Goal: Task Accomplishment & Management: Manage account settings

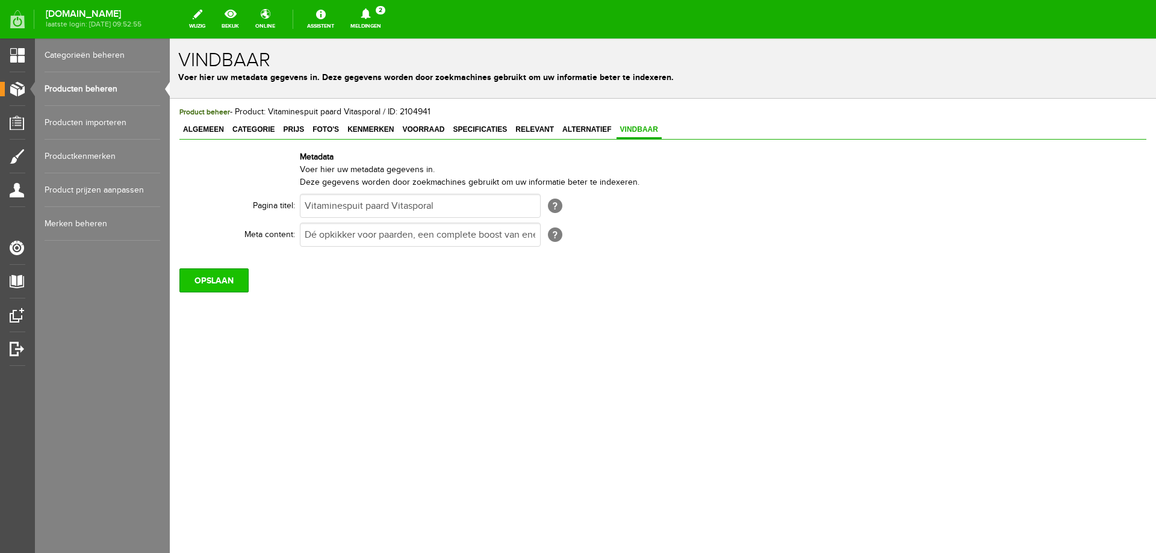
click at [232, 275] on input "OPSLAAN" at bounding box center [213, 280] width 69 height 24
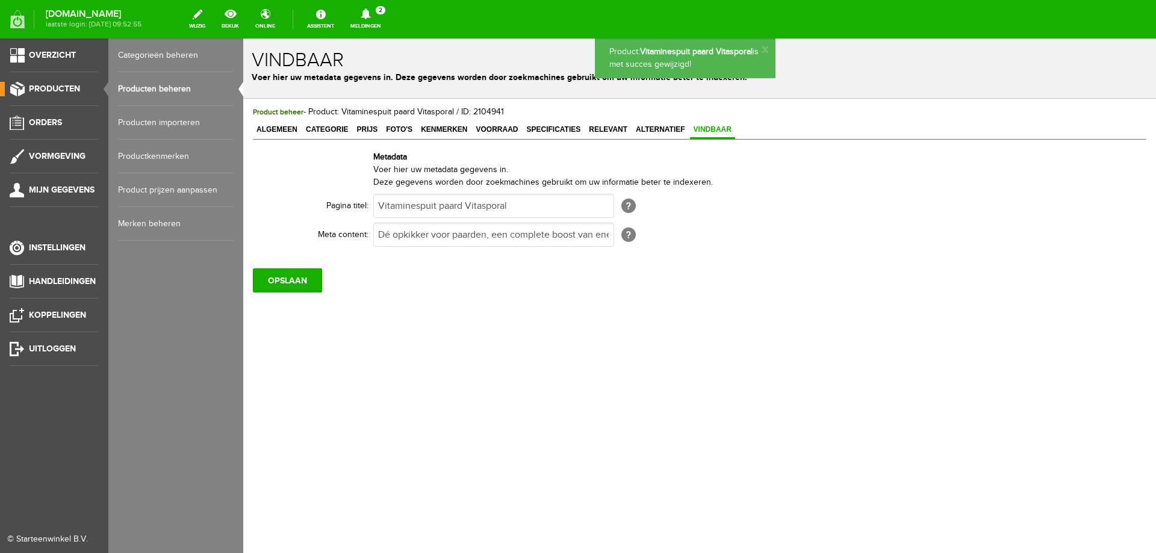
click at [131, 89] on link "Producten beheren" at bounding box center [176, 89] width 116 height 34
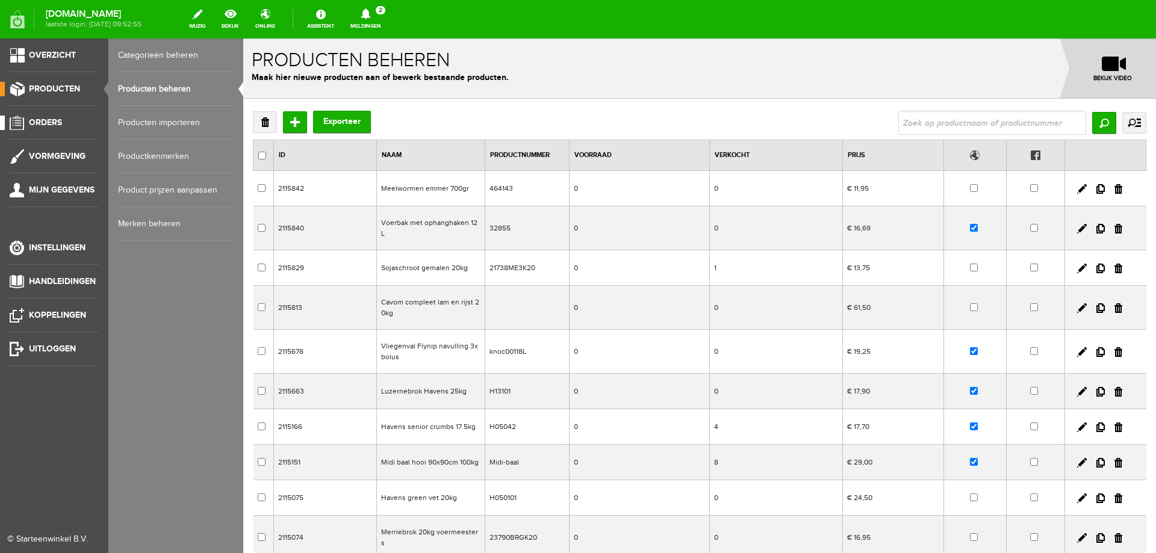
click at [45, 126] on span "Orders" at bounding box center [45, 122] width 33 height 10
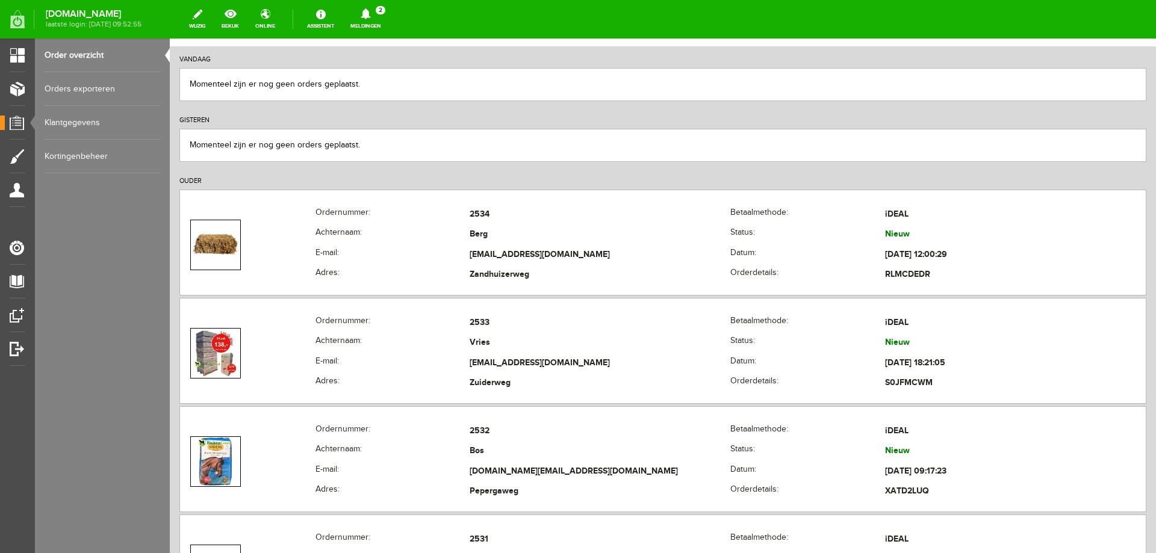
scroll to position [241, 0]
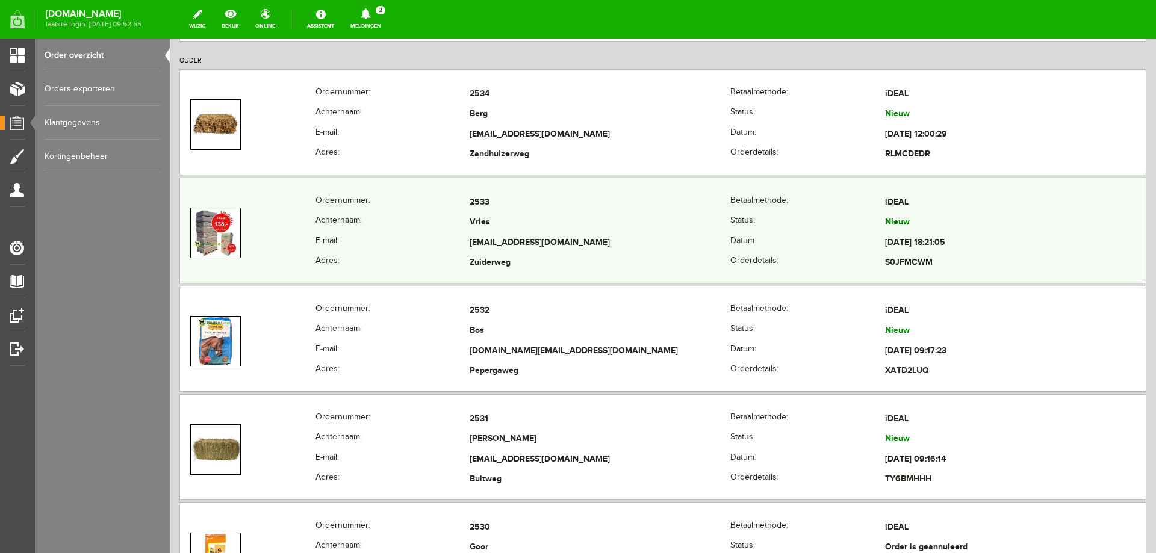
click at [382, 218] on th "Achternaam:" at bounding box center [392, 223] width 155 height 20
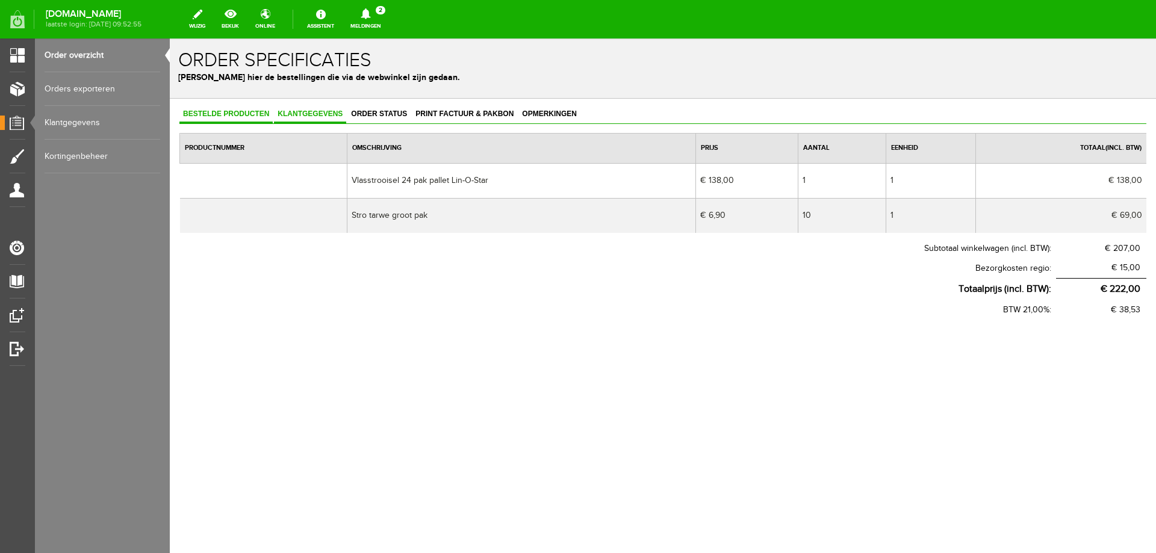
click at [312, 121] on link "Klantgegevens" at bounding box center [310, 114] width 72 height 17
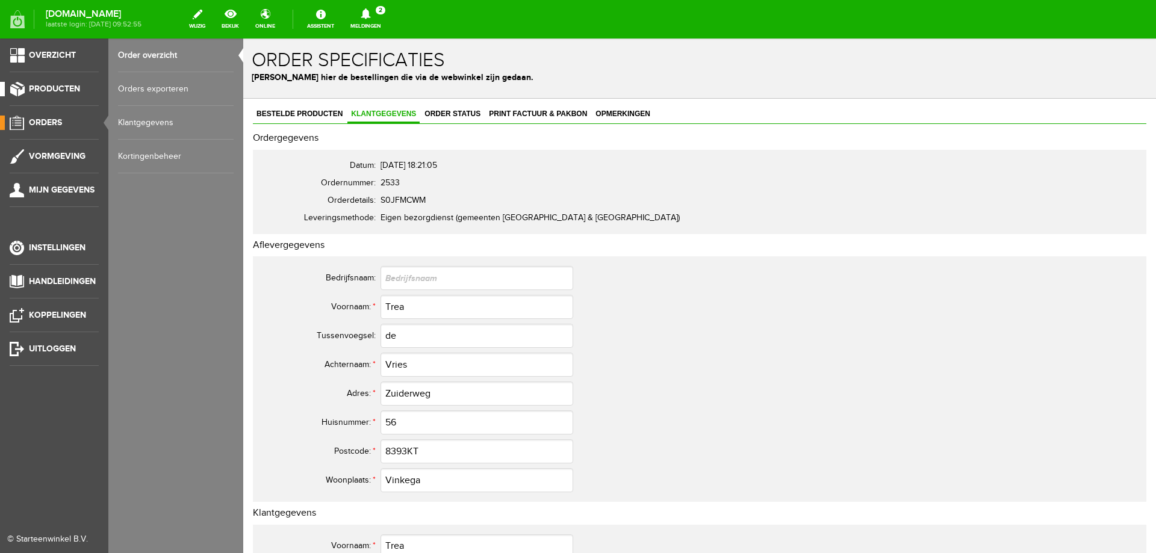
click at [52, 96] on link "Producten" at bounding box center [49, 89] width 99 height 14
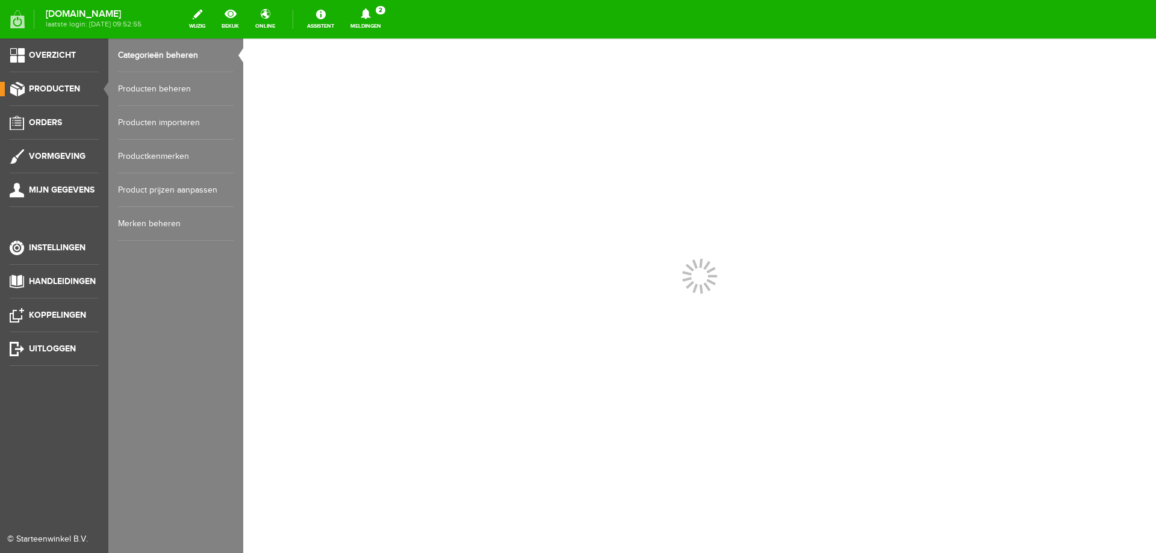
click at [143, 93] on link "Producten beheren" at bounding box center [176, 89] width 116 height 34
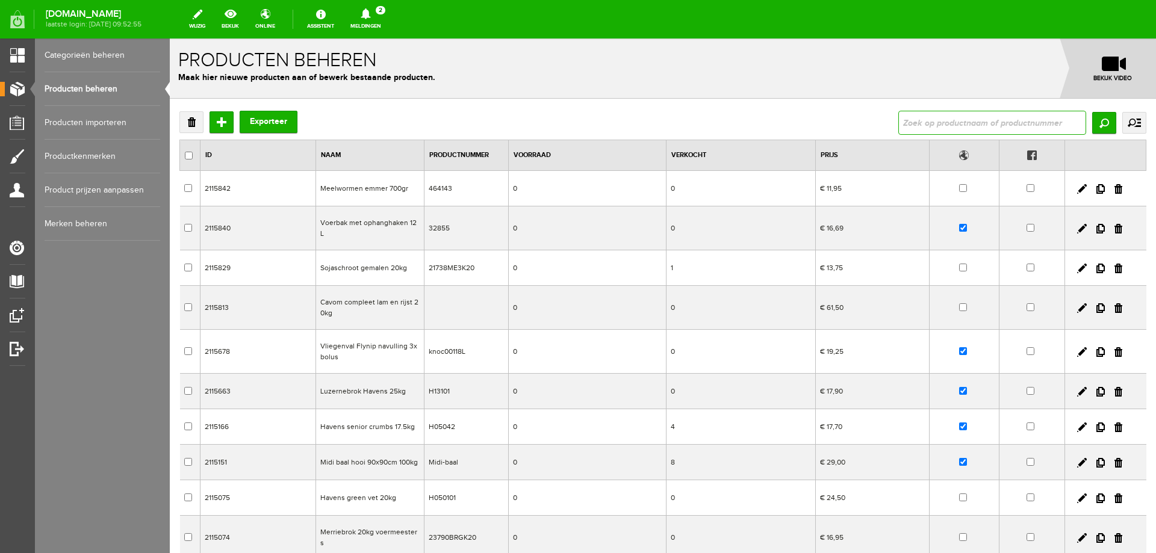
click at [945, 125] on input "text" at bounding box center [992, 123] width 188 height 24
type input "strooivoer"
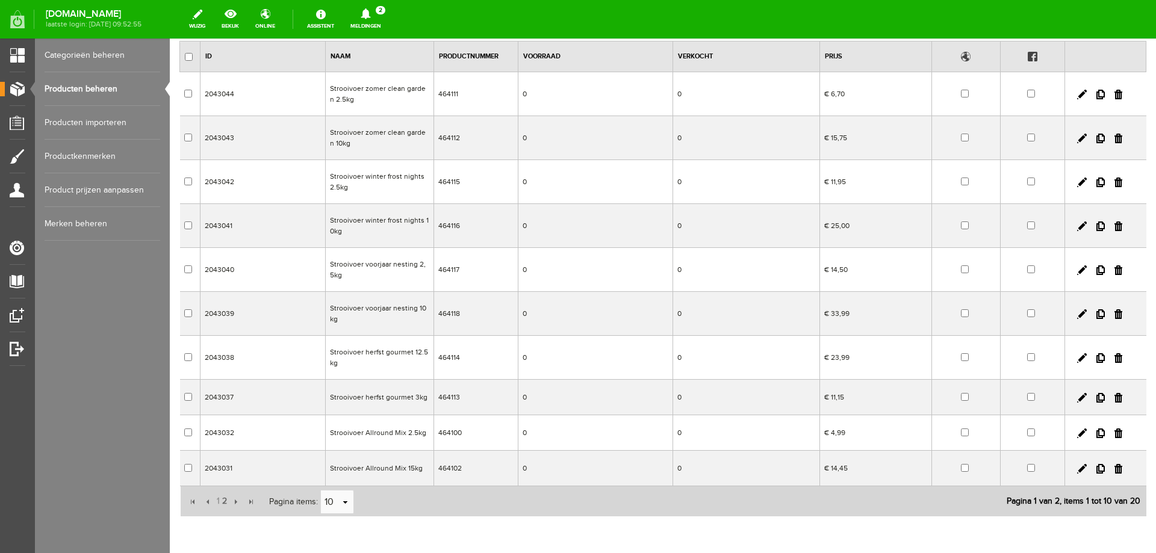
scroll to position [153, 0]
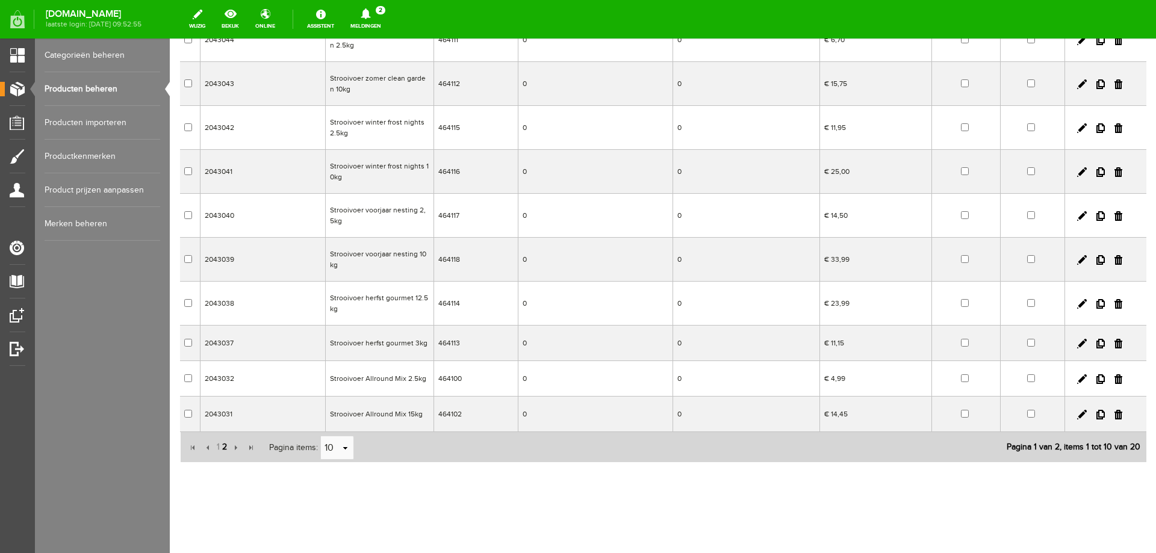
click at [223, 446] on span "2" at bounding box center [224, 447] width 7 height 24
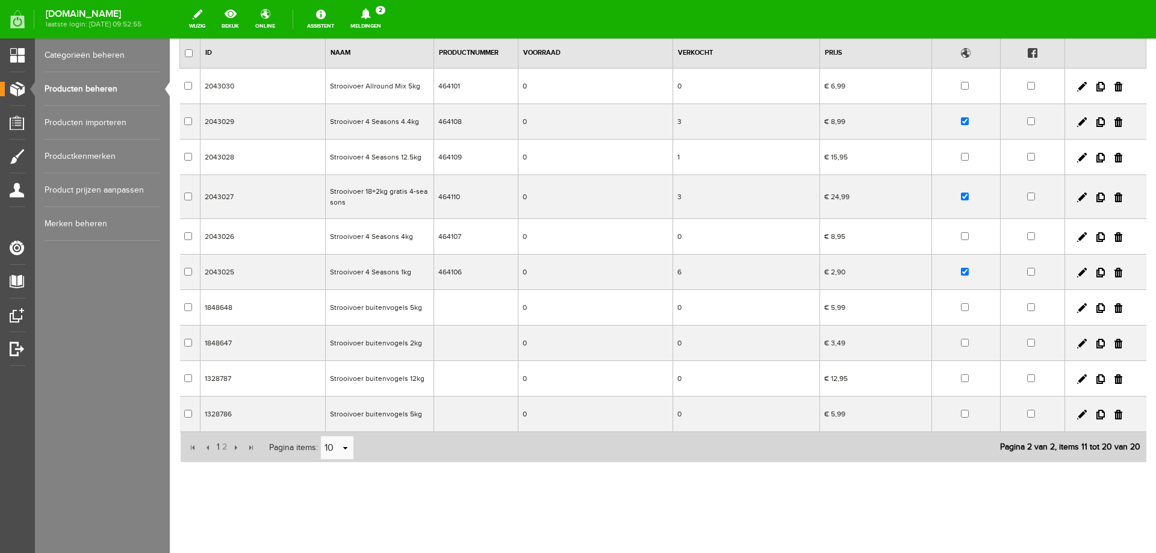
scroll to position [102, 0]
click at [407, 122] on td "Strooivoer 4 Seasons 4.4kg" at bounding box center [380, 122] width 108 height 36
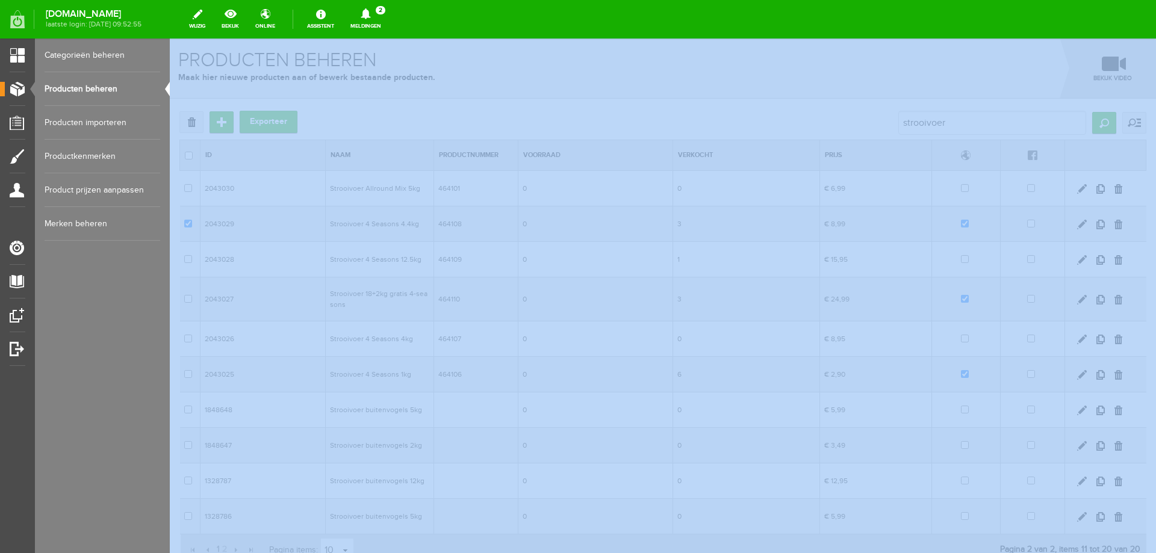
click at [407, 122] on div at bounding box center [663, 296] width 986 height 515
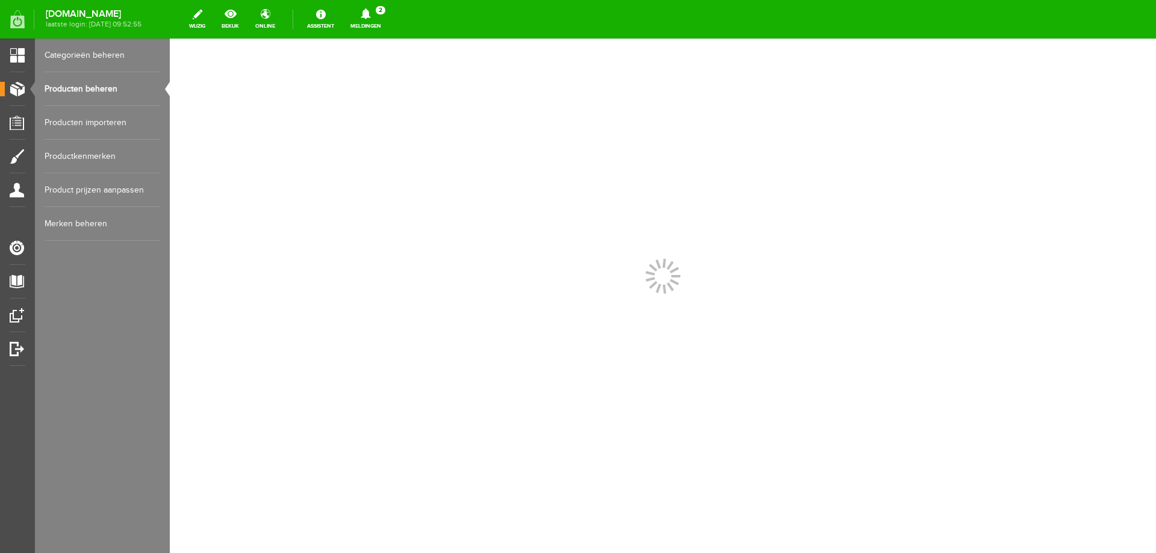
scroll to position [0, 0]
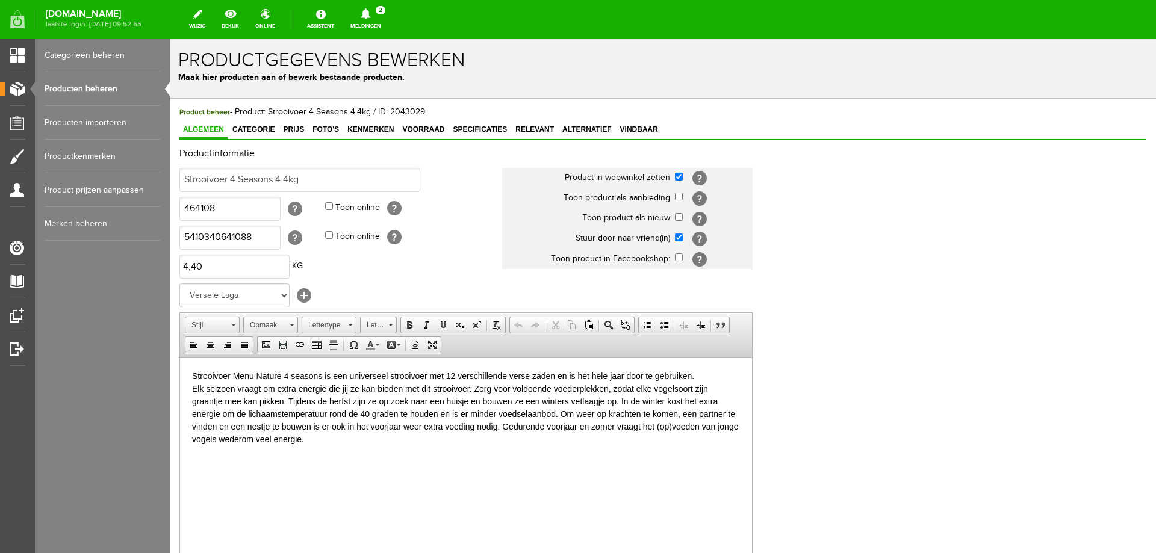
click at [357, 154] on h2 "Productinformatie" at bounding box center [662, 154] width 967 height 11
click at [331, 135] on link "Foto's" at bounding box center [326, 130] width 34 height 17
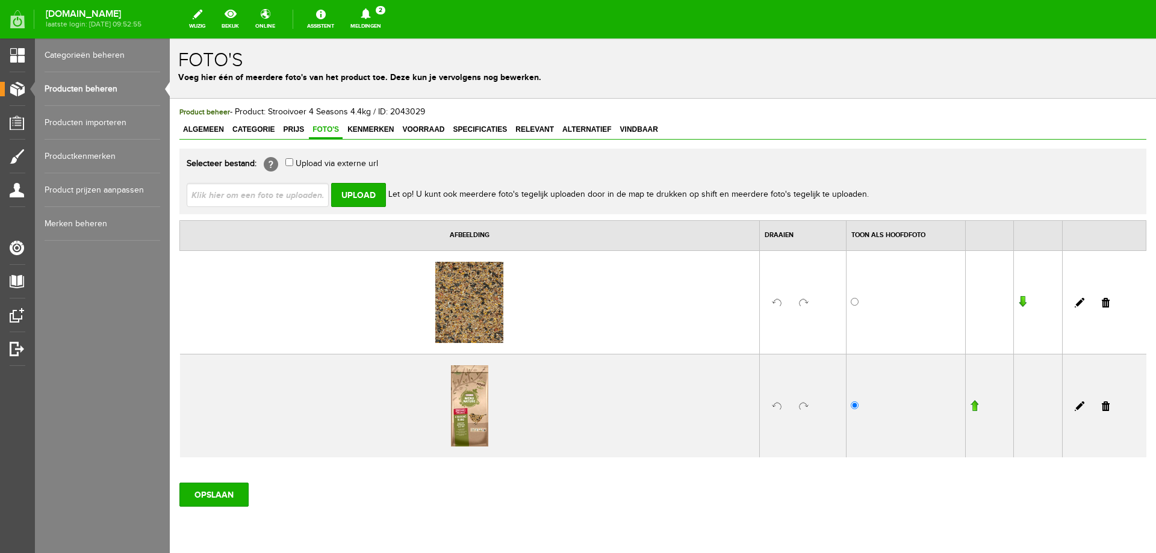
click at [314, 199] on input "file" at bounding box center [263, 194] width 152 height 23
type input "C:\fakepath\Strooivoer buitenvogels.jpg"
type input "Strooivoer buitenvogels.jpg"
click at [356, 197] on input "Upload" at bounding box center [358, 195] width 55 height 24
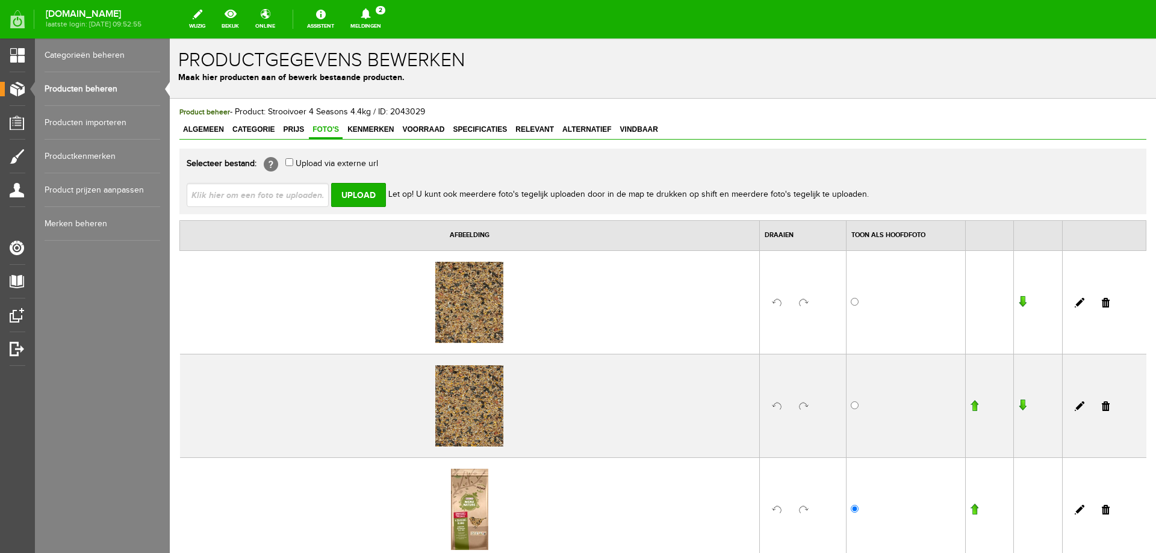
click at [1102, 407] on link at bounding box center [1106, 407] width 8 height 10
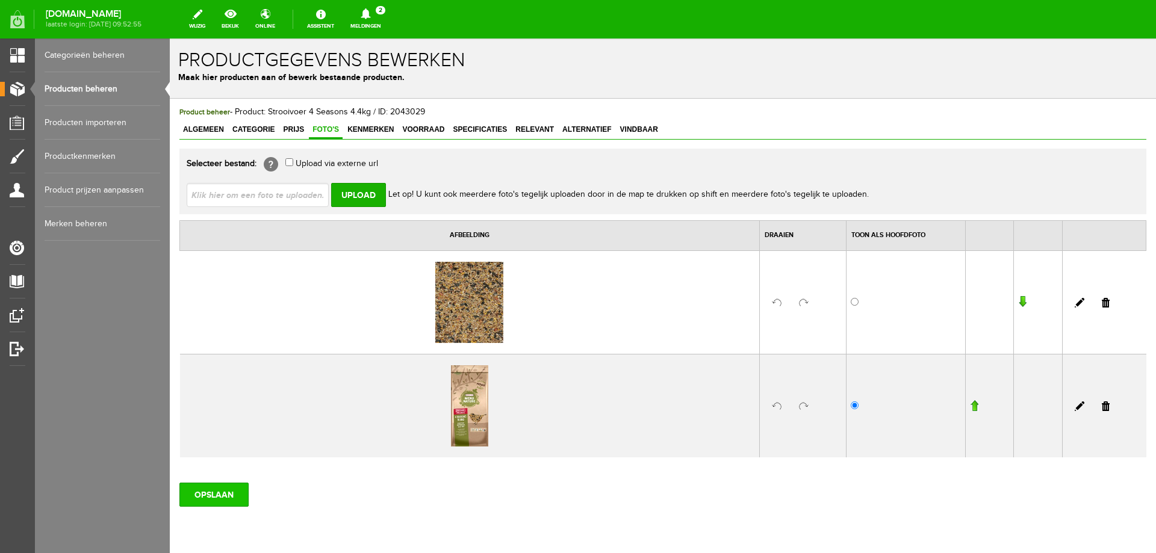
click at [231, 492] on input "OPSLAAN" at bounding box center [213, 495] width 69 height 24
click at [279, 196] on input "file" at bounding box center [263, 194] width 152 height 23
type input "C:\fakepath\464108 Strooivoer buitenvogels.jpg"
type input "464108 Strooivoer buitenvogels.jpg"
click at [365, 193] on input "Upload" at bounding box center [358, 195] width 55 height 24
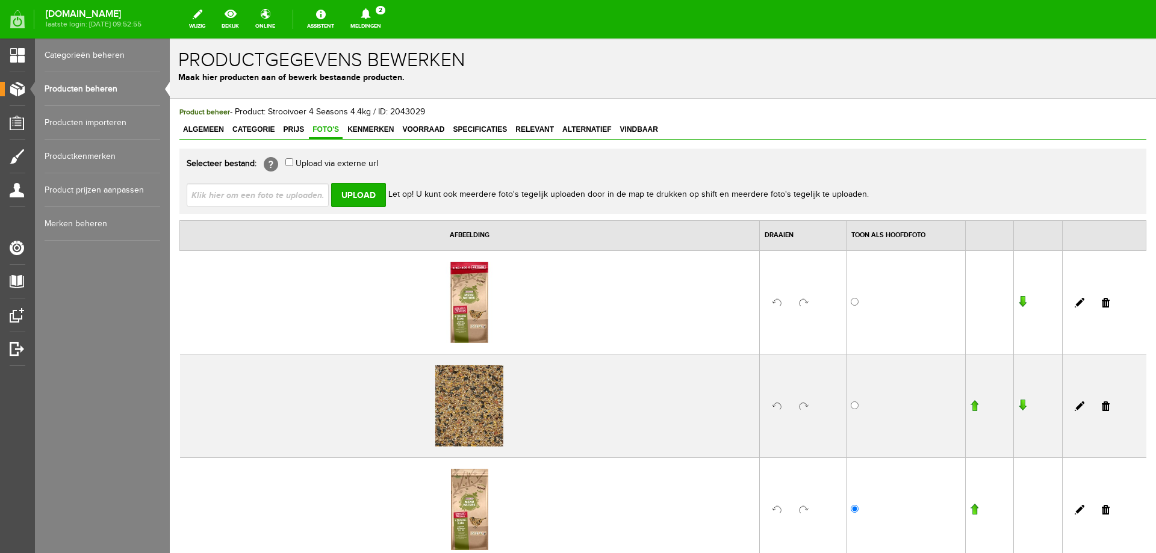
click at [1102, 511] on link at bounding box center [1106, 510] width 8 height 10
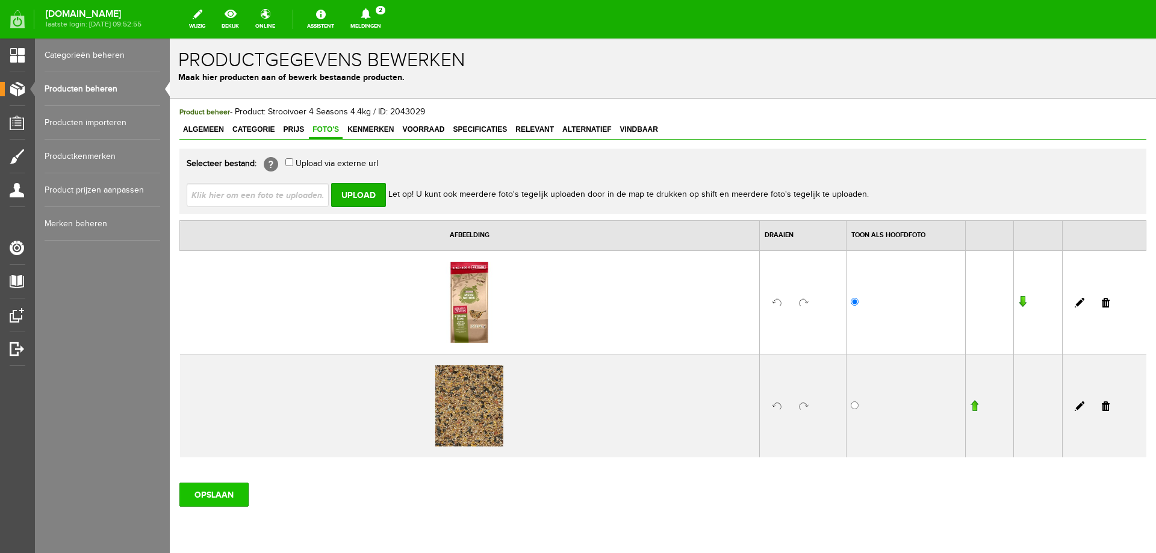
click at [214, 494] on input "OPSLAAN" at bounding box center [213, 495] width 69 height 24
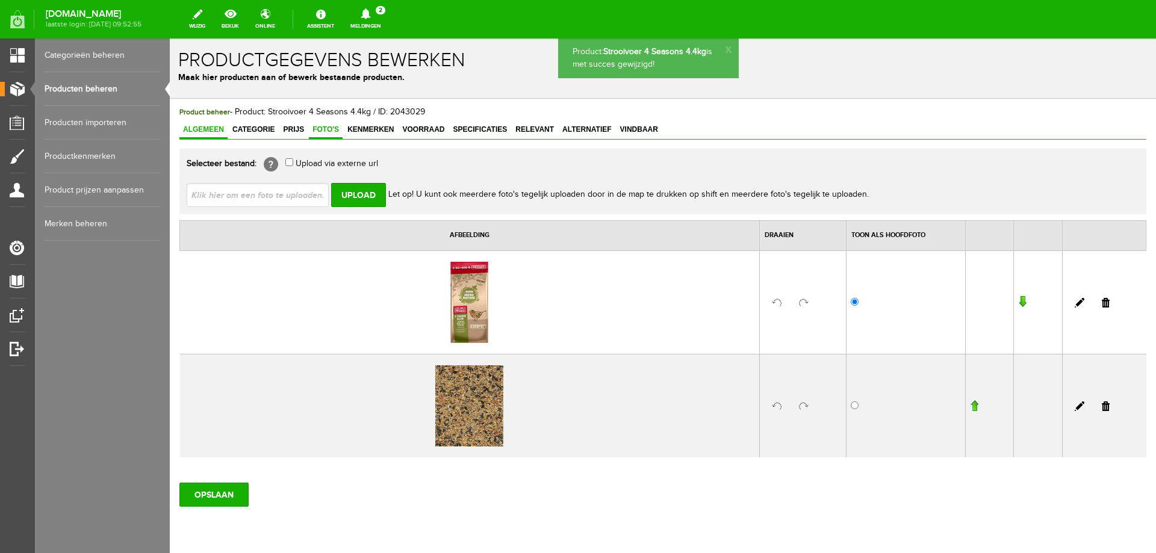
click at [199, 132] on span "Algemeen" at bounding box center [203, 129] width 48 height 8
